Goal: Information Seeking & Learning: Learn about a topic

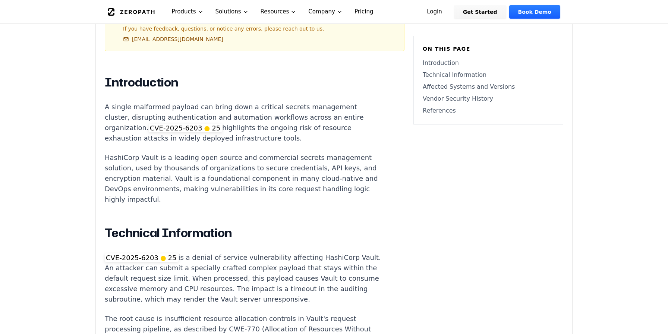
scroll to position [505, 0]
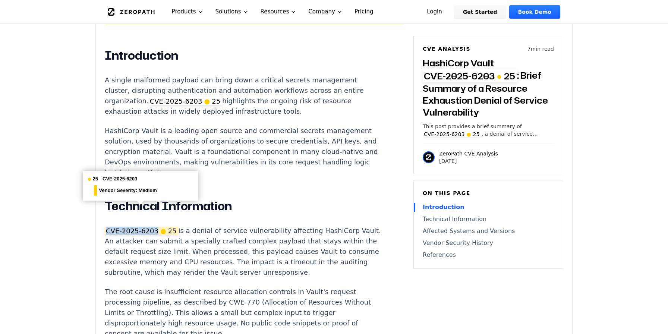
drag, startPoint x: 103, startPoint y: 208, endPoint x: 155, endPoint y: 209, distance: 52.6
click at [155, 209] on div "Experimental AI-Generated Content This CVE analysis is an experimental publicat…" at bounding box center [334, 241] width 476 height 968
copy span "CVE-2025-6203"
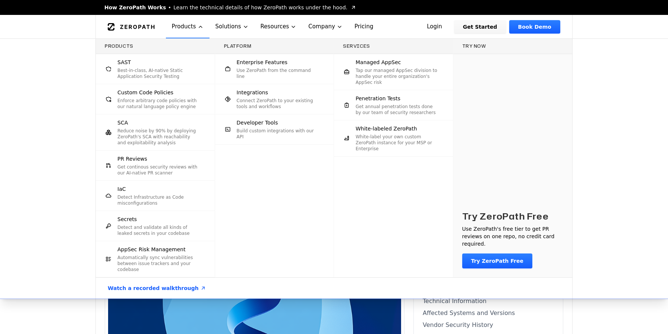
scroll to position [0, 0]
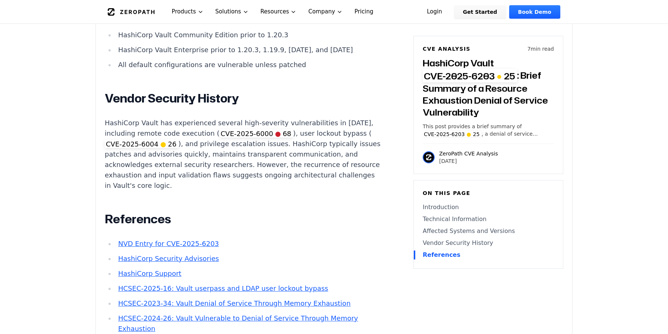
scroll to position [820, 0]
